Goal: Task Accomplishment & Management: Manage account settings

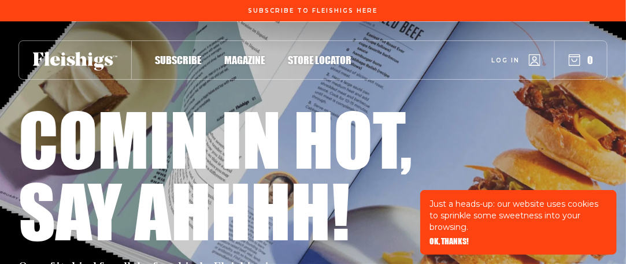
click at [540, 62] on use "button" at bounding box center [534, 60] width 11 height 11
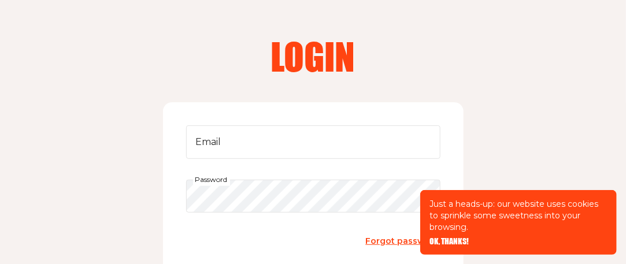
scroll to position [58, 0]
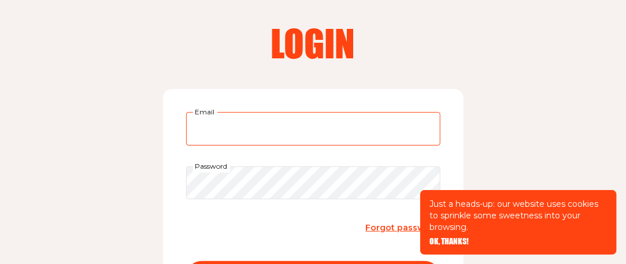
click at [277, 132] on input "Email" at bounding box center [313, 129] width 254 height 34
type input "[EMAIL_ADDRESS][PERSON_NAME][DOMAIN_NAME]"
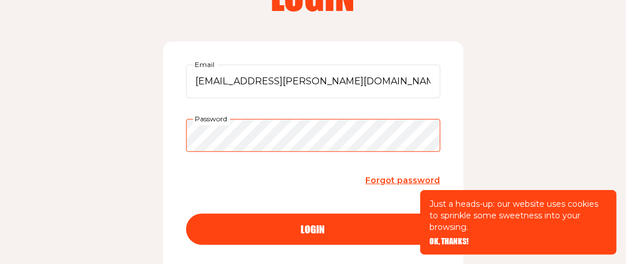
scroll to position [231, 0]
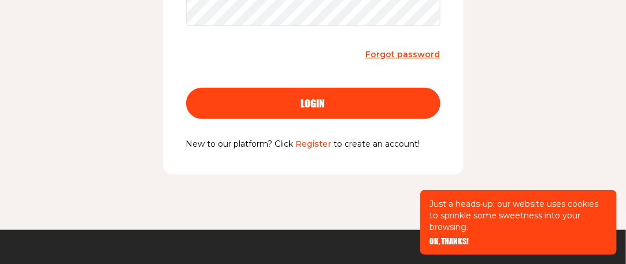
click at [322, 98] on span "login" at bounding box center [313, 93] width 24 height 10
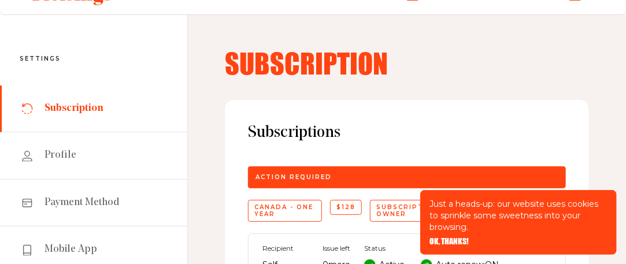
scroll to position [58, 0]
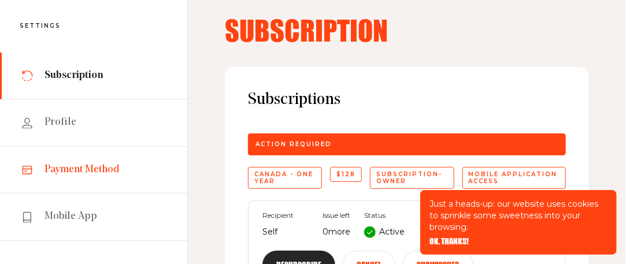
click at [75, 167] on span "Payment Method" at bounding box center [81, 170] width 75 height 14
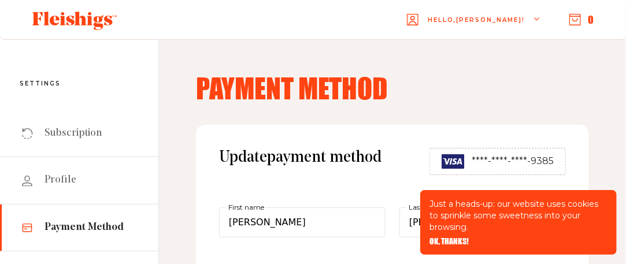
click at [461, 167] on img at bounding box center [452, 161] width 23 height 14
click at [514, 156] on span "****-****-****-9385" at bounding box center [512, 161] width 82 height 14
click at [542, 156] on span "****-****-****-9385" at bounding box center [512, 161] width 82 height 14
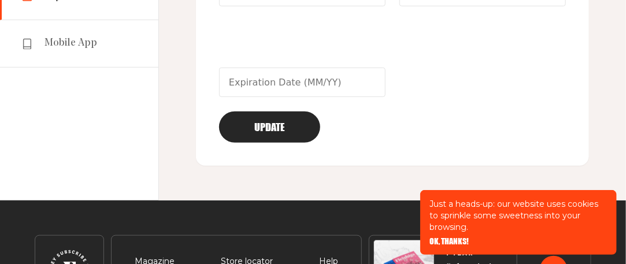
scroll to position [116, 0]
